Goal: Navigation & Orientation: Find specific page/section

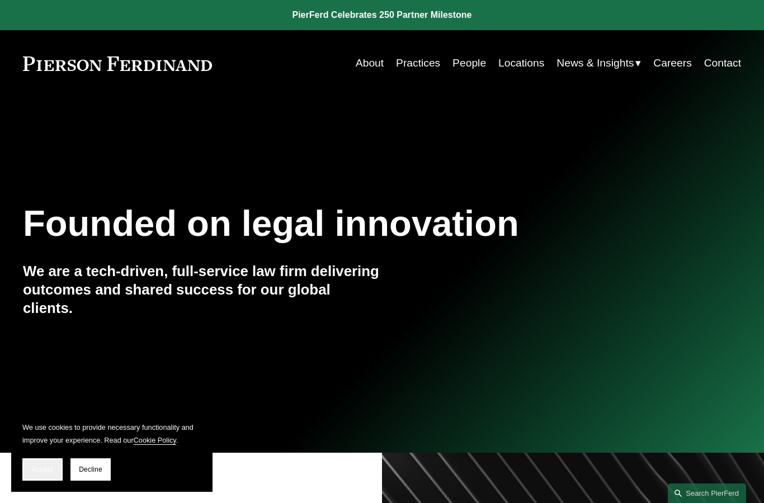
click at [36, 462] on button "Accept" at bounding box center [42, 469] width 40 height 22
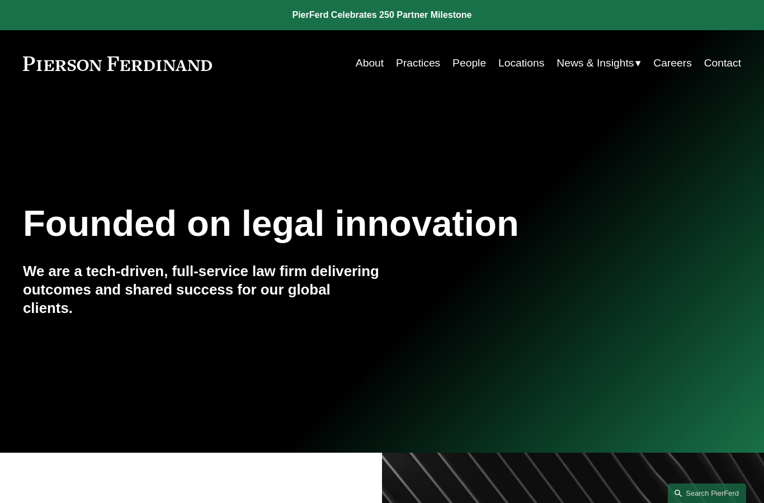
click at [469, 67] on link "People" at bounding box center [469, 64] width 34 height 22
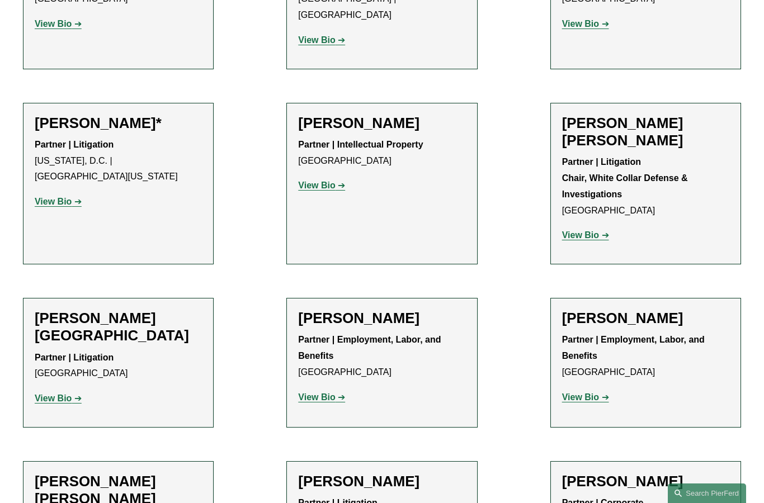
scroll to position [6515, 0]
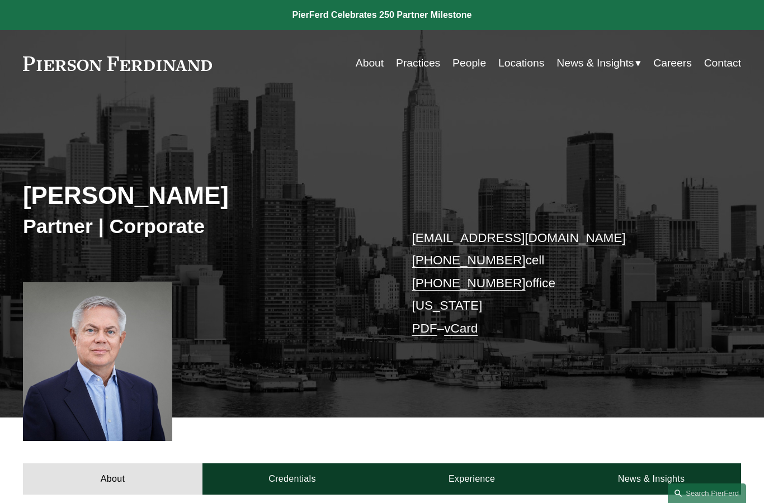
click at [414, 65] on link "Practices" at bounding box center [418, 64] width 44 height 22
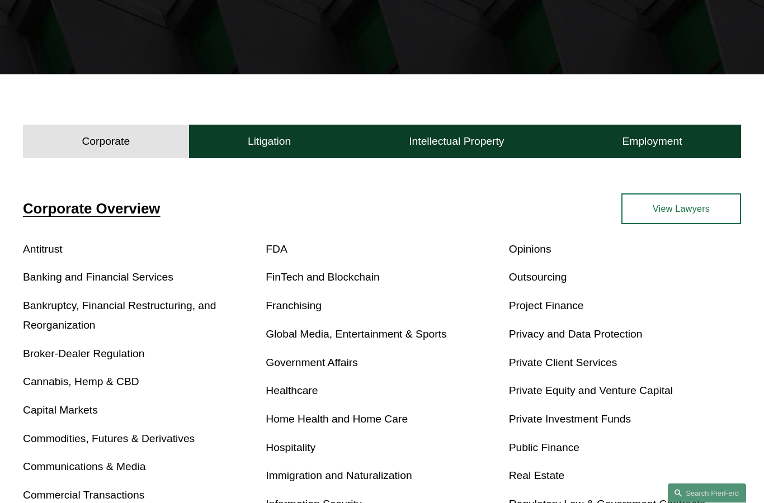
scroll to position [259, 0]
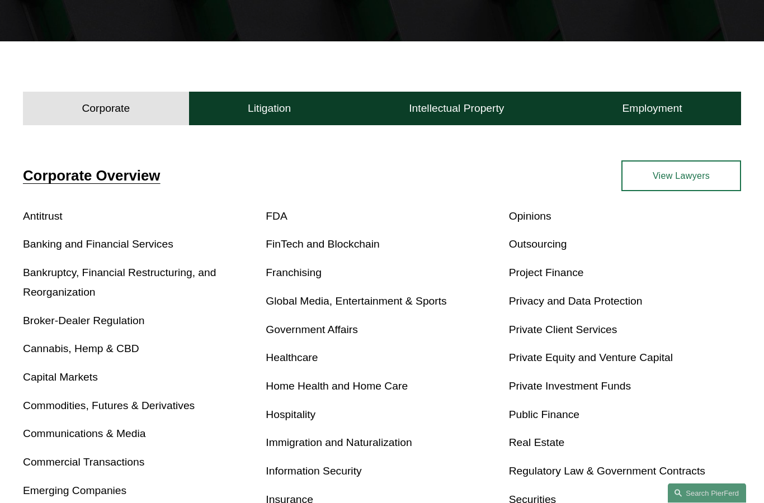
click at [40, 216] on link "Antitrust" at bounding box center [43, 217] width 40 height 12
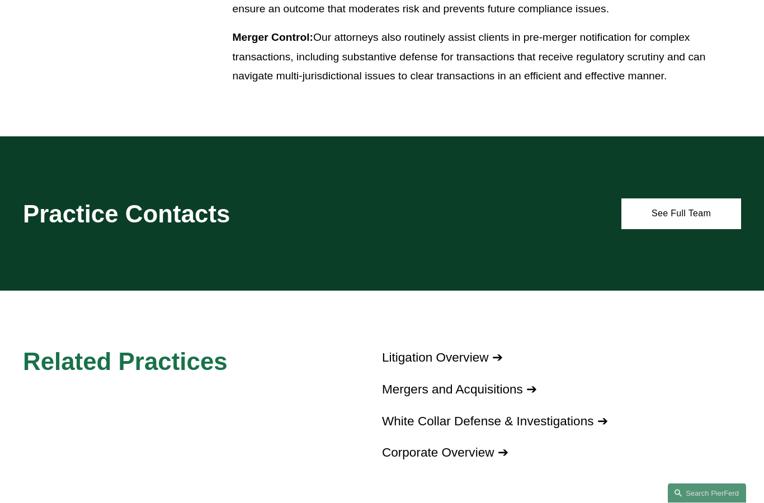
scroll to position [715, 0]
click at [697, 207] on link "See Full Team" at bounding box center [681, 213] width 120 height 31
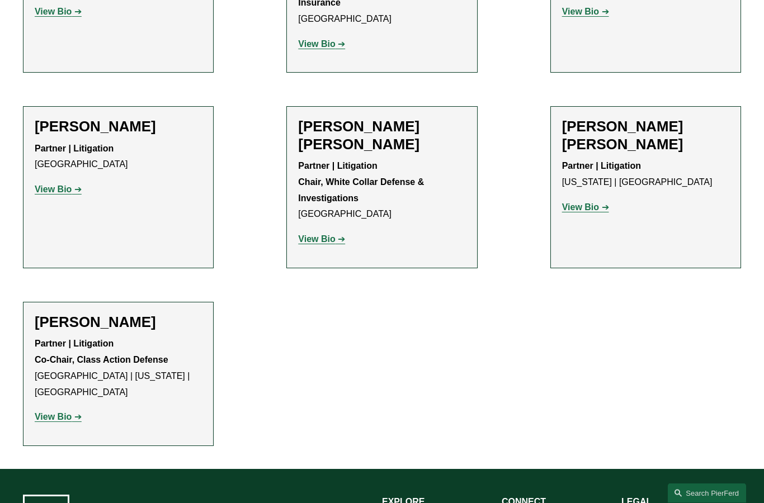
scroll to position [539, 0]
